Goal: Transaction & Acquisition: Purchase product/service

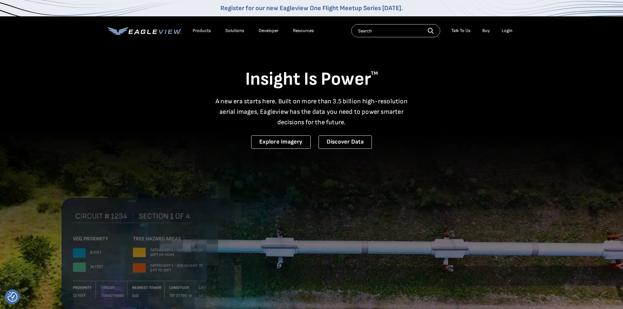
click at [508, 30] on div "Login" at bounding box center [507, 31] width 11 height 6
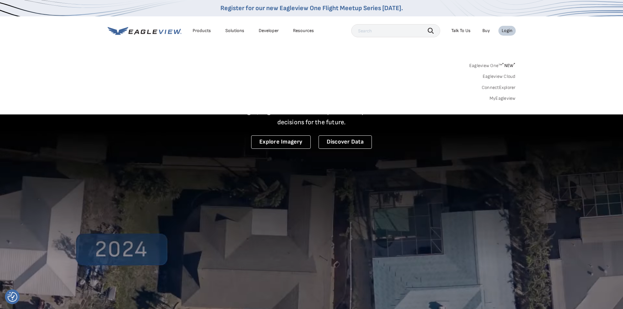
click at [502, 98] on link "MyEagleview" at bounding box center [503, 99] width 26 height 6
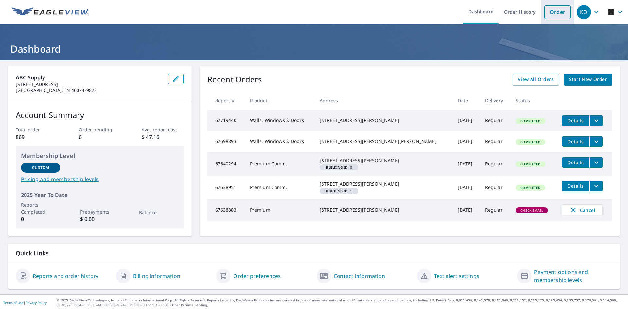
click at [549, 14] on link "Order" at bounding box center [557, 12] width 27 height 14
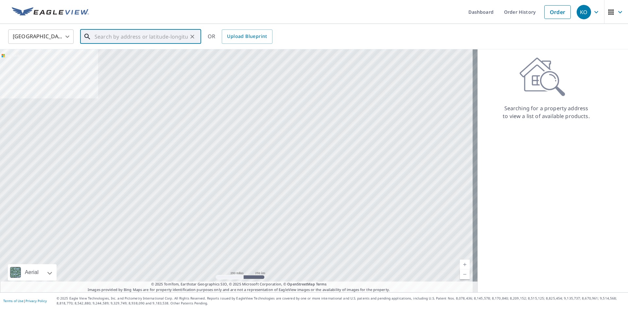
click at [125, 38] on input "text" at bounding box center [141, 36] width 93 height 18
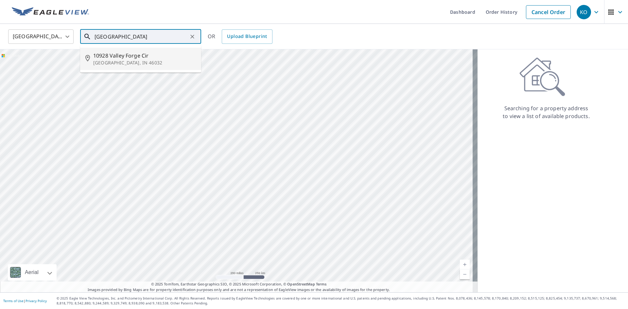
click at [113, 56] on span "10928 Valley Forge Cir" at bounding box center [144, 56] width 103 height 8
type input "10928 Valley Forge Cir Carmel, IN 46032"
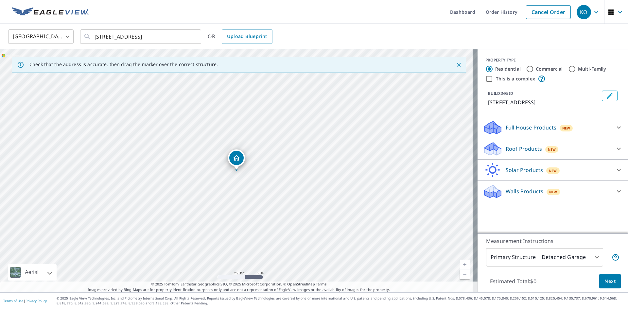
click at [506, 192] on p "Walls Products" at bounding box center [525, 191] width 38 height 8
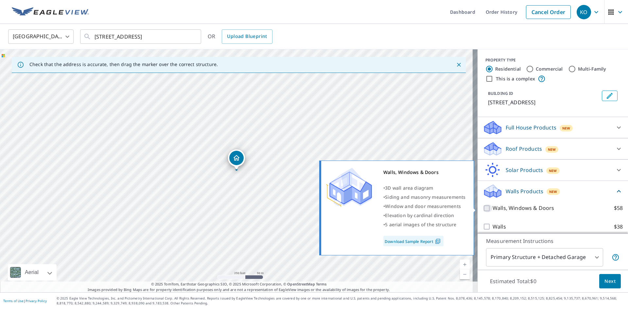
click at [486, 209] on input "Walls, Windows & Doors $58" at bounding box center [488, 208] width 10 height 8
checkbox input "true"
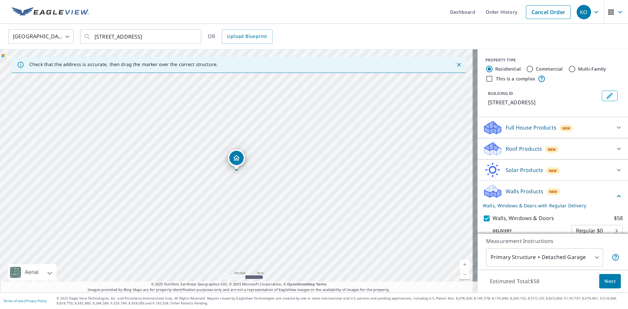
click at [605, 281] on span "Next" at bounding box center [610, 281] width 11 height 8
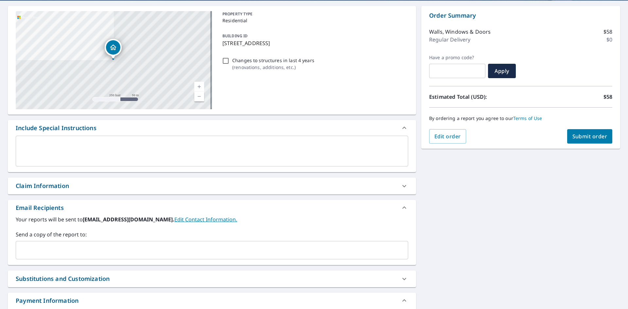
scroll to position [65, 0]
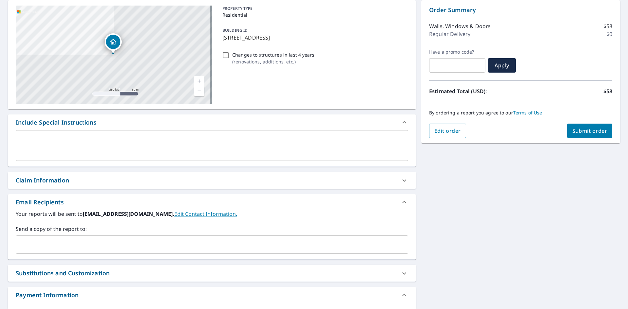
click at [35, 246] on input "text" at bounding box center [207, 245] width 377 height 12
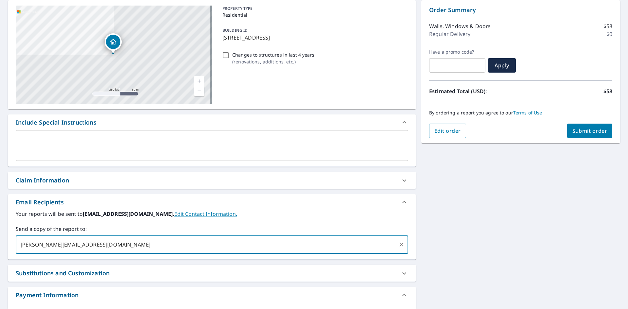
type input "david.west@abcsupply.com"
click at [576, 131] on span "Submit order" at bounding box center [590, 130] width 35 height 7
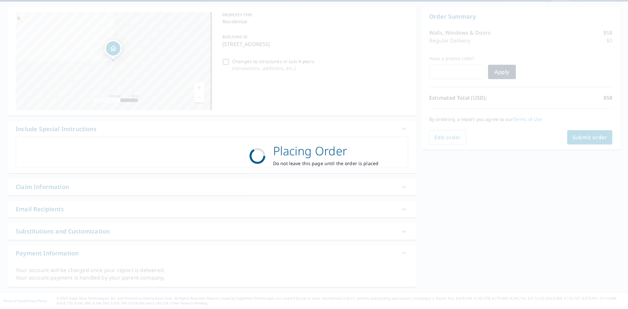
scroll to position [59, 0]
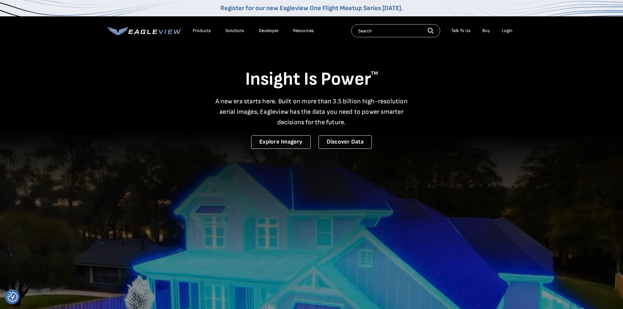
click at [507, 31] on div "Login" at bounding box center [507, 31] width 11 height 6
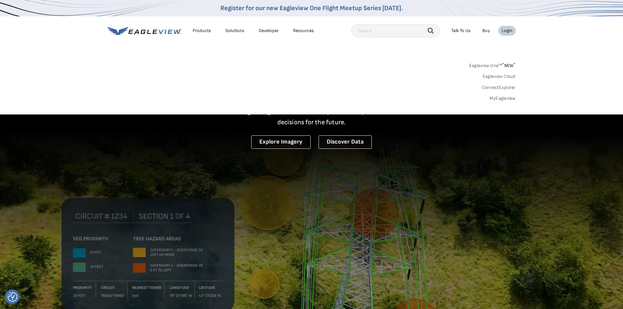
click at [499, 98] on link "MyEagleview" at bounding box center [503, 99] width 26 height 6
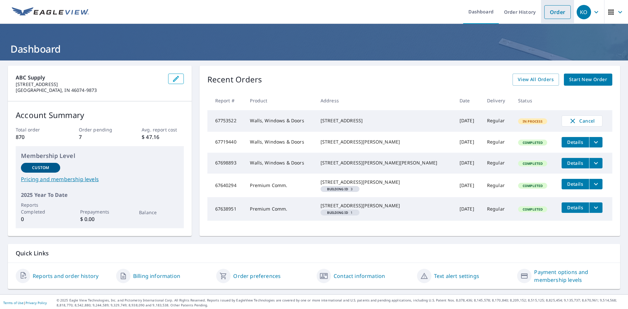
click at [550, 12] on link "Order" at bounding box center [557, 12] width 27 height 14
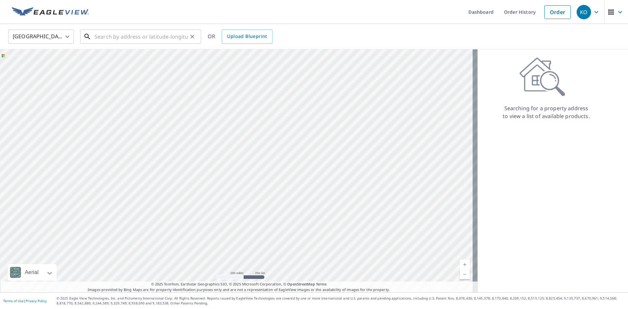
click at [116, 34] on input "text" at bounding box center [141, 36] width 93 height 18
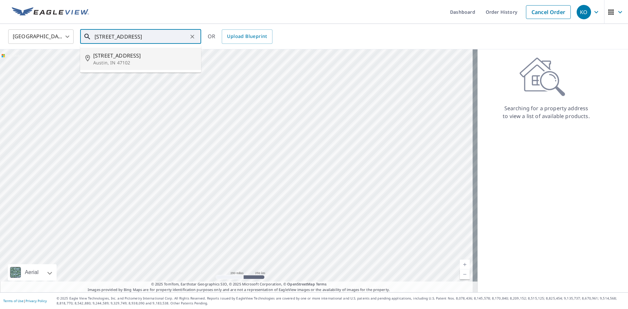
click at [115, 59] on span "300 Red Oak Way" at bounding box center [144, 56] width 103 height 8
type input "300 Red Oak Way Austin, IN 47102"
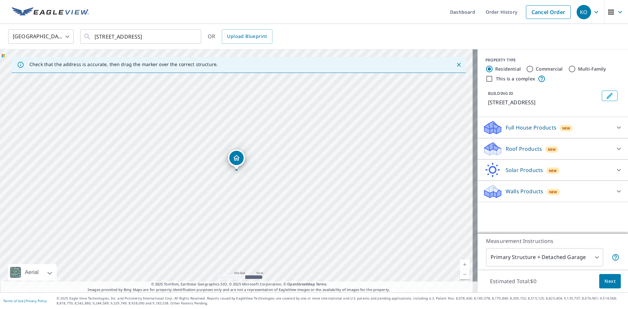
click at [568, 67] on input "Multi-Family" at bounding box center [572, 69] width 8 height 8
radio input "true"
type input "2"
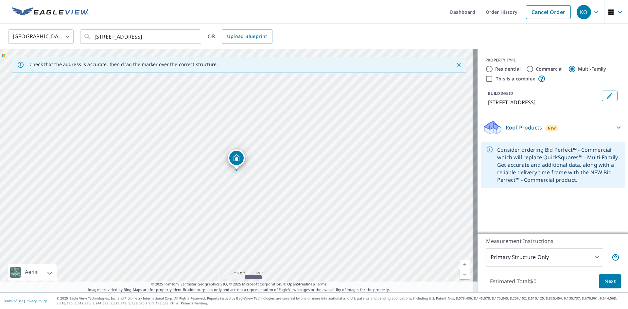
click at [617, 126] on icon at bounding box center [619, 128] width 8 height 8
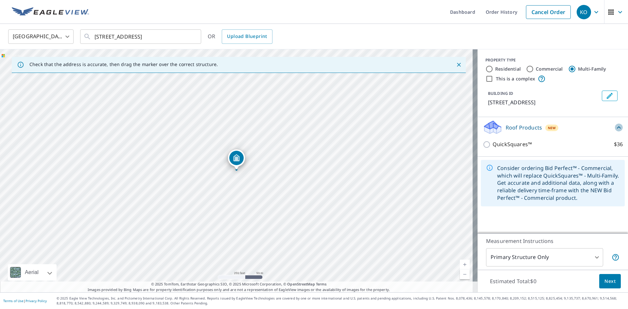
click at [617, 126] on icon at bounding box center [619, 128] width 8 height 8
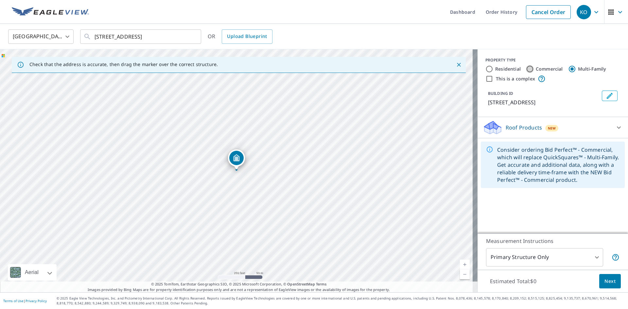
click at [527, 70] on input "Commercial" at bounding box center [530, 69] width 8 height 8
radio input "true"
type input "4"
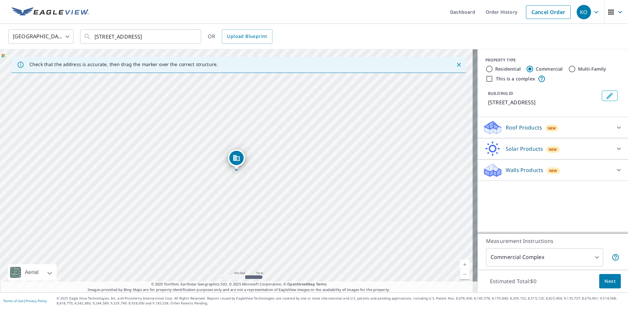
click at [538, 129] on div "Roof Products New" at bounding box center [547, 127] width 128 height 15
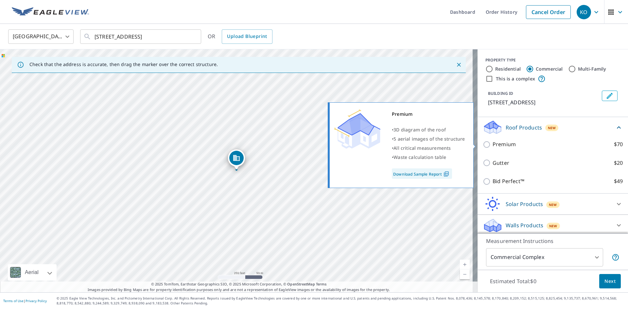
click at [483, 144] on input "Premium $70" at bounding box center [488, 145] width 10 height 8
checkbox input "true"
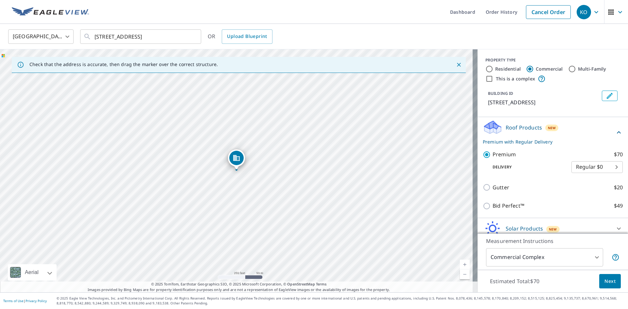
click at [486, 79] on input "This is a complex" at bounding box center [490, 79] width 8 height 8
checkbox input "true"
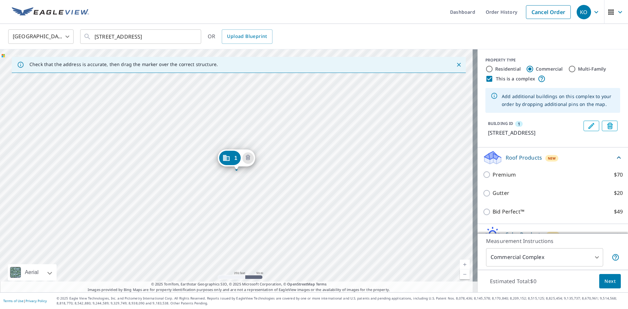
click at [605, 282] on span "Next" at bounding box center [610, 281] width 11 height 8
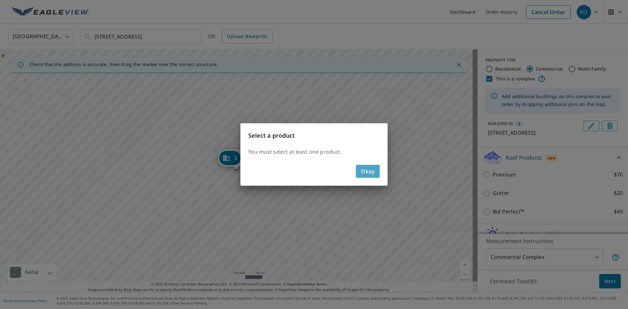
click at [366, 170] on span "Okay" at bounding box center [367, 171] width 13 height 9
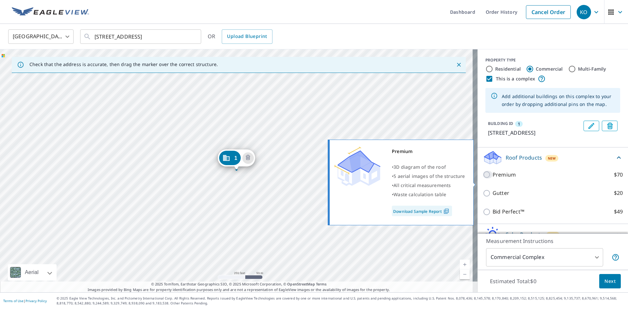
click at [483, 179] on input "Premium $70" at bounding box center [488, 175] width 10 height 8
checkbox input "true"
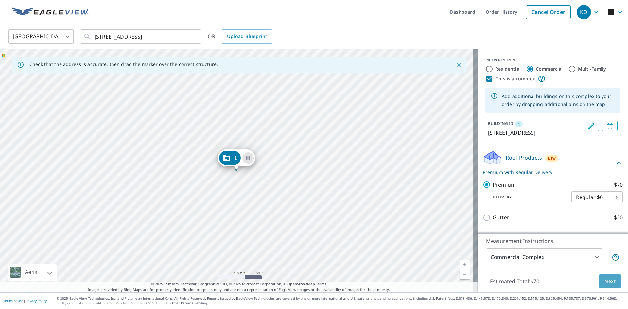
click at [605, 283] on span "Next" at bounding box center [610, 281] width 11 height 8
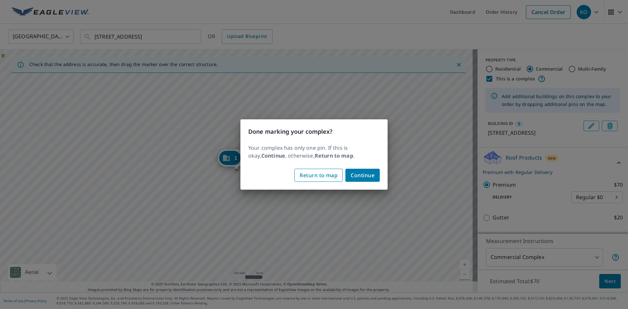
click at [336, 176] on span "Return to map" at bounding box center [319, 175] width 38 height 9
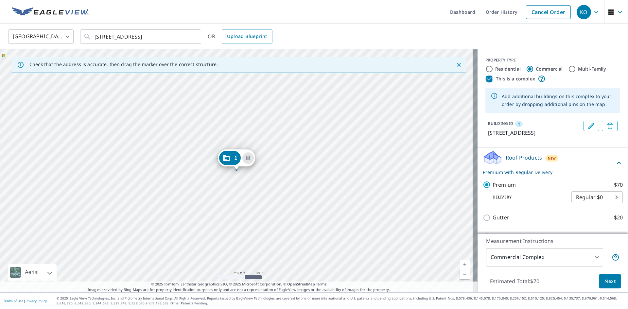
click at [486, 75] on input "This is a complex" at bounding box center [490, 79] width 8 height 8
checkbox input "false"
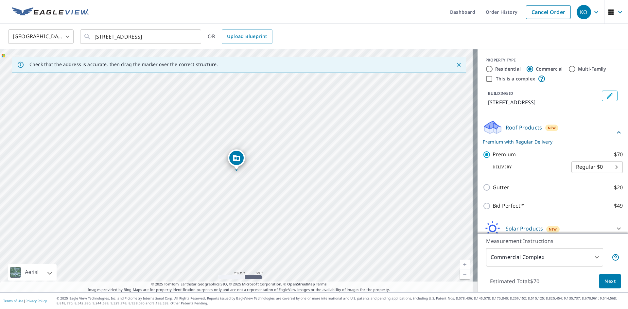
click at [612, 281] on button "Next" at bounding box center [610, 281] width 22 height 15
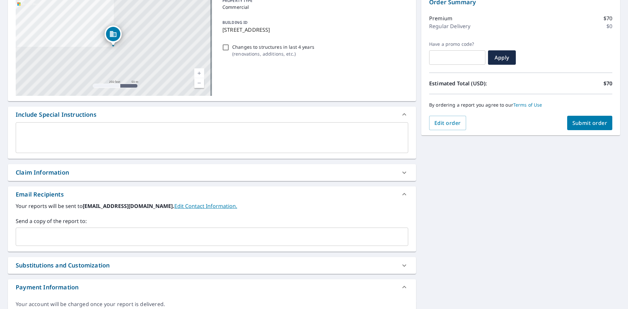
scroll to position [107, 0]
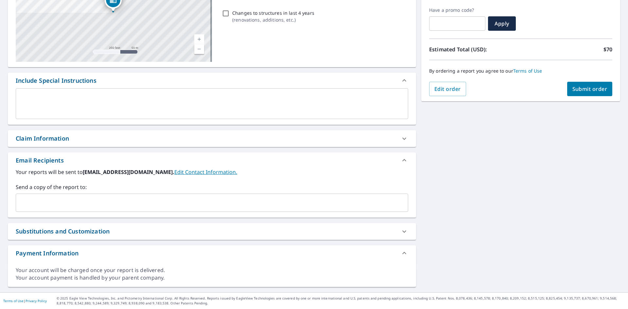
click at [66, 203] on input "text" at bounding box center [207, 203] width 377 height 12
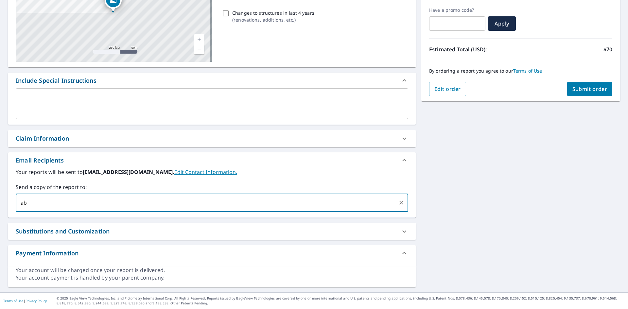
type input "a"
type input "david.west@abcsupply.com"
click at [586, 90] on span "Submit order" at bounding box center [590, 88] width 35 height 7
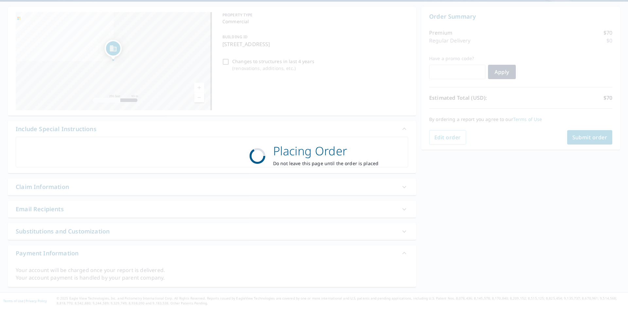
scroll to position [59, 0]
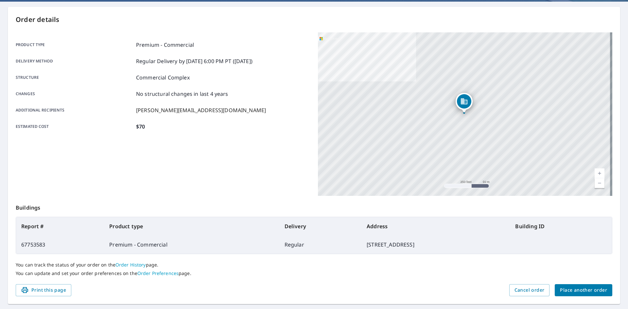
click at [583, 291] on span "Place another order" at bounding box center [583, 290] width 47 height 8
